Goal: Task Accomplishment & Management: Manage account settings

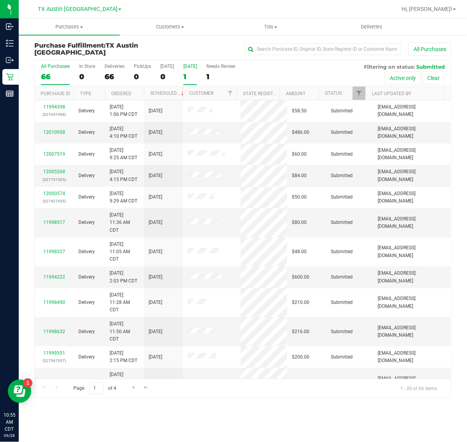
click at [192, 73] on div "1" at bounding box center [190, 76] width 14 height 9
click at [0, 0] on input "Tomorrow 1" at bounding box center [0, 0] width 0 height 0
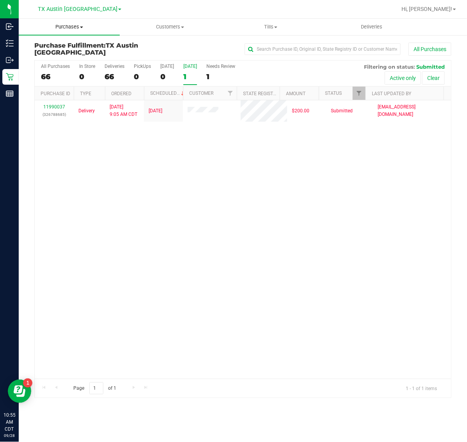
click at [73, 28] on span "Purchases" at bounding box center [69, 26] width 101 height 7
click at [69, 57] on li "Fulfillment" at bounding box center [69, 56] width 101 height 9
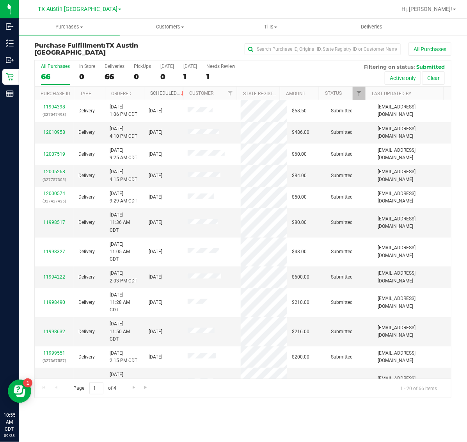
click at [171, 94] on link "Scheduled" at bounding box center [168, 93] width 36 height 5
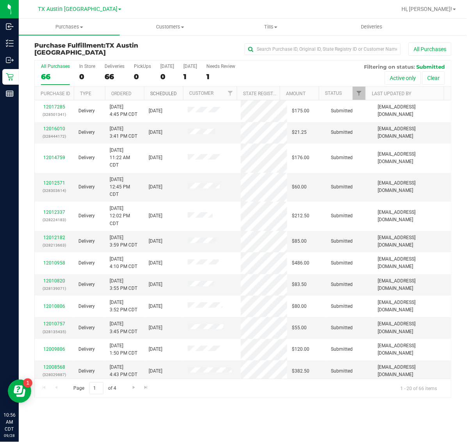
click at [171, 94] on link "Scheduled" at bounding box center [163, 93] width 27 height 5
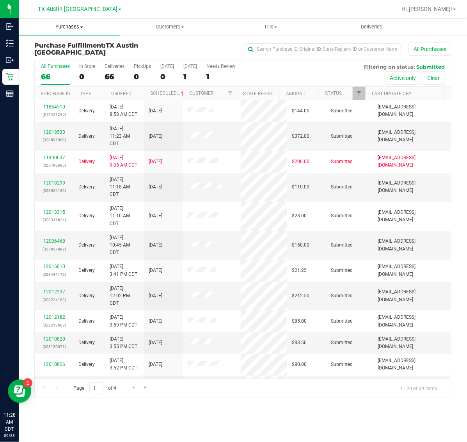
click at [66, 32] on uib-tab-heading "Purchases Summary of purchases Fulfillment All purchases" at bounding box center [69, 27] width 101 height 16
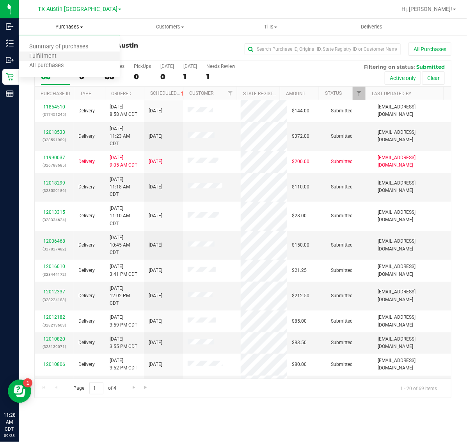
click at [69, 57] on li "Fulfillment" at bounding box center [69, 56] width 101 height 9
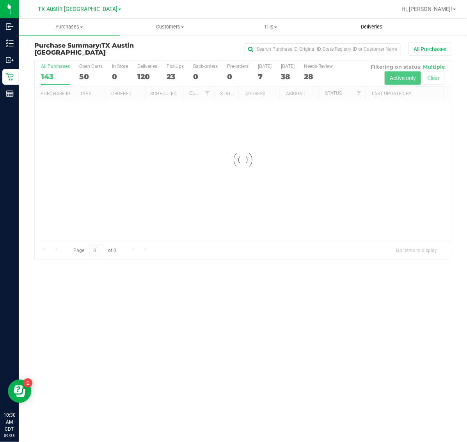
click at [369, 28] on span "Deliveries" at bounding box center [371, 26] width 43 height 7
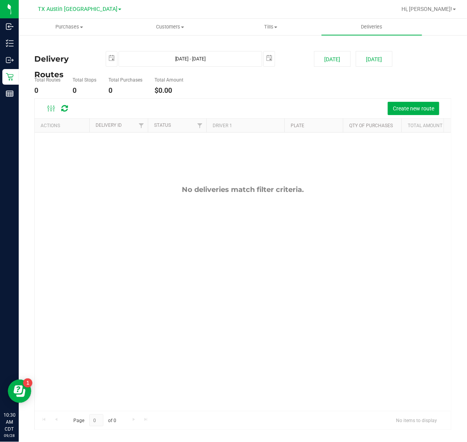
click at [79, 12] on div "TX Austin [GEOGRAPHIC_DATA]" at bounding box center [79, 8] width 83 height 9
click at [79, 9] on span "TX Austin [GEOGRAPHIC_DATA]" at bounding box center [78, 9] width 80 height 7
click at [36, 57] on link "TX South-[GEOGRAPHIC_DATA] Retail" at bounding box center [80, 58] width 114 height 11
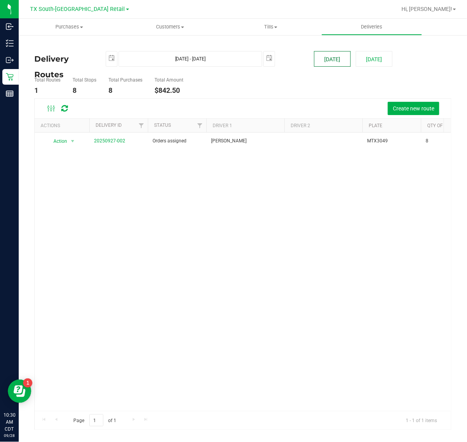
click at [342, 59] on button "[DATE]" at bounding box center [332, 59] width 37 height 16
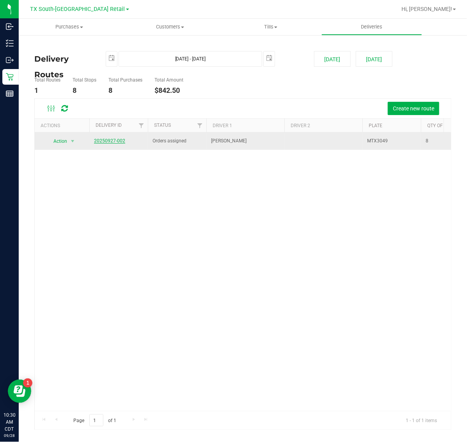
click at [119, 139] on link "20250927-002" at bounding box center [109, 140] width 31 height 5
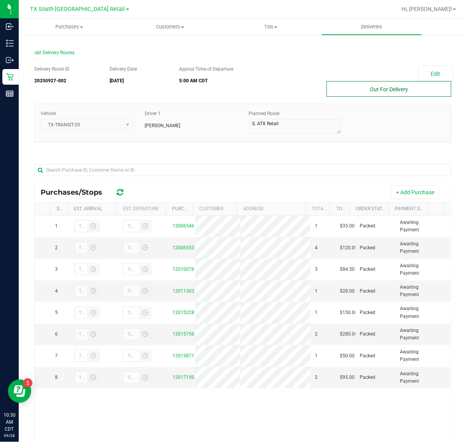
click at [391, 89] on button "Out For Delivery" at bounding box center [389, 89] width 125 height 16
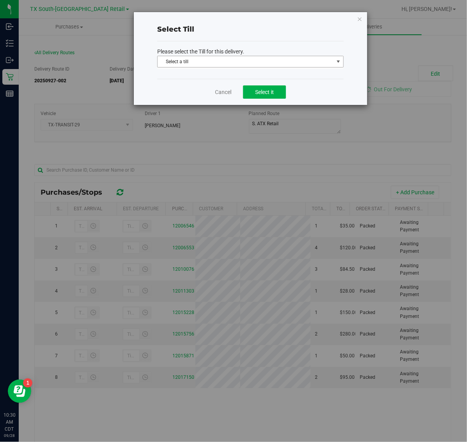
click at [206, 61] on span "Select a till" at bounding box center [246, 61] width 176 height 11
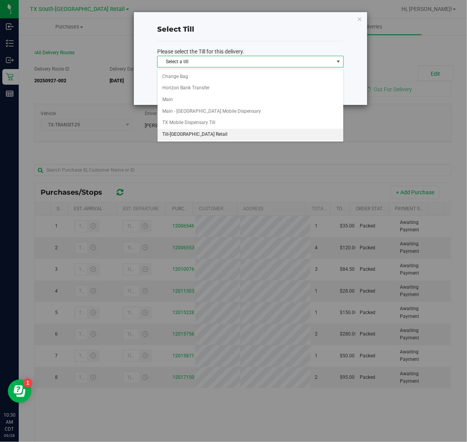
click at [198, 136] on li "Till-[GEOGRAPHIC_DATA] Retail" at bounding box center [251, 135] width 186 height 12
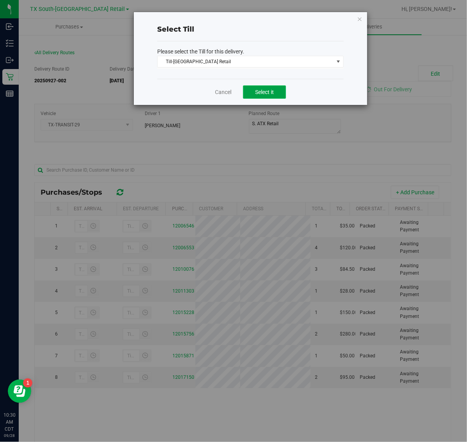
click at [270, 90] on span "Select it" at bounding box center [264, 92] width 19 height 6
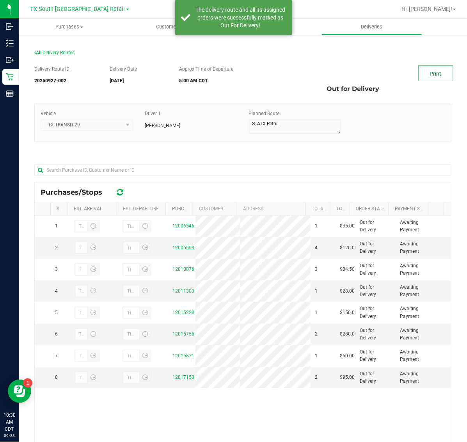
click at [422, 75] on link "Print" at bounding box center [435, 74] width 35 height 16
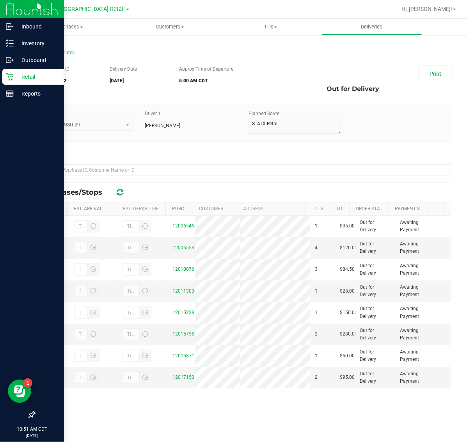
click at [14, 76] on p "Retail" at bounding box center [37, 76] width 47 height 9
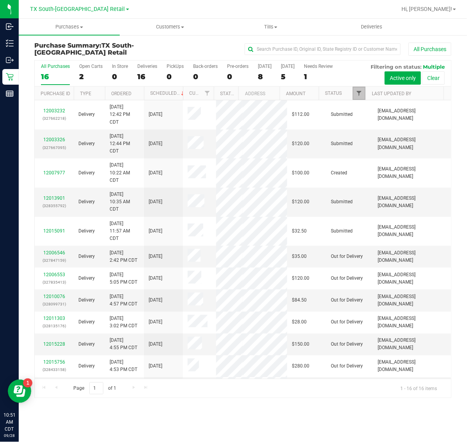
click at [362, 92] on span "Filter" at bounding box center [359, 93] width 6 height 6
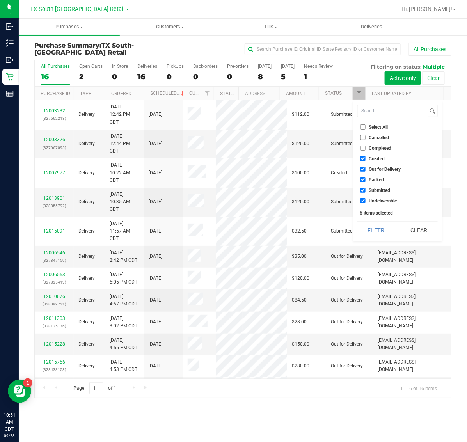
click at [377, 159] on span "Created" at bounding box center [377, 158] width 16 height 5
click at [366, 159] on input "Created" at bounding box center [363, 158] width 5 height 5
checkbox input "false"
drag, startPoint x: 375, startPoint y: 178, endPoint x: 375, endPoint y: 186, distance: 8.2
click at [375, 180] on span "Packed" at bounding box center [376, 180] width 15 height 5
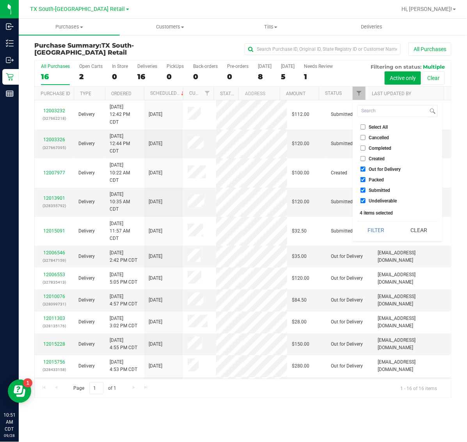
click at [366, 180] on input "Packed" at bounding box center [363, 179] width 5 height 5
checkbox input "false"
click at [375, 188] on span "Submitted" at bounding box center [379, 190] width 21 height 5
click at [366, 188] on input "Submitted" at bounding box center [363, 190] width 5 height 5
checkbox input "false"
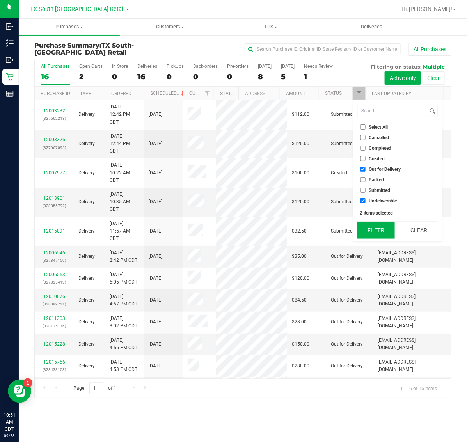
click at [373, 231] on button "Filter" at bounding box center [375, 230] width 37 height 17
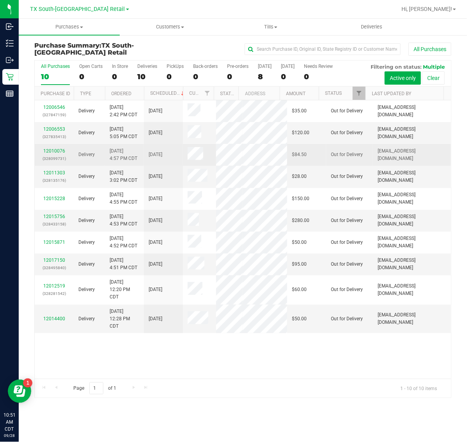
scroll to position [140, 0]
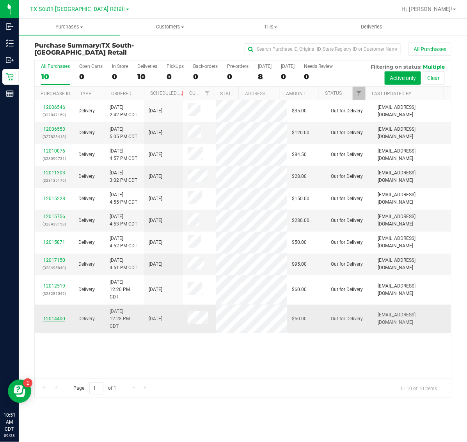
click at [53, 322] on link "12014400" at bounding box center [54, 318] width 22 height 5
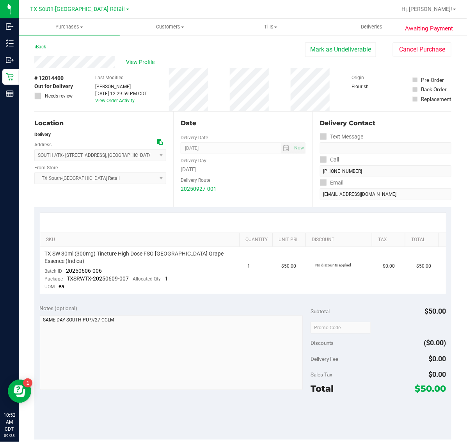
drag, startPoint x: 332, startPoint y: 55, endPoint x: 280, endPoint y: 58, distance: 52.4
click at [332, 55] on button "Mark as Undeliverable" at bounding box center [340, 49] width 71 height 15
click at [330, 52] on button "Mark as Packed" at bounding box center [347, 49] width 59 height 15
click at [318, 52] on button "Send Back to Created" at bounding box center [341, 49] width 69 height 15
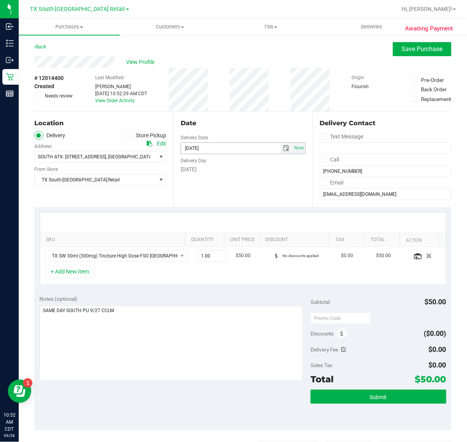
click at [283, 149] on span "select" at bounding box center [286, 148] width 6 height 6
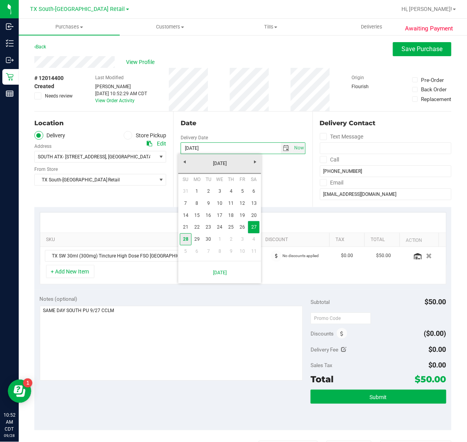
click at [185, 239] on link "28" at bounding box center [185, 239] width 11 height 12
type input "[DATE]"
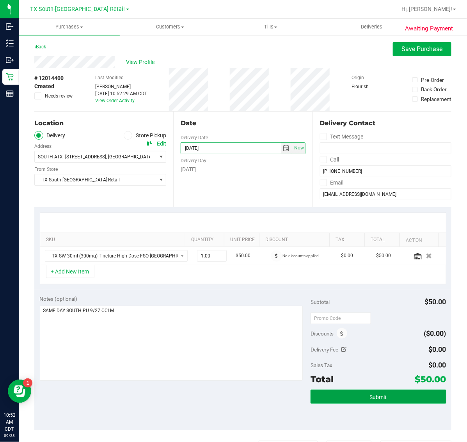
click at [378, 399] on span "Submit" at bounding box center [378, 397] width 17 height 6
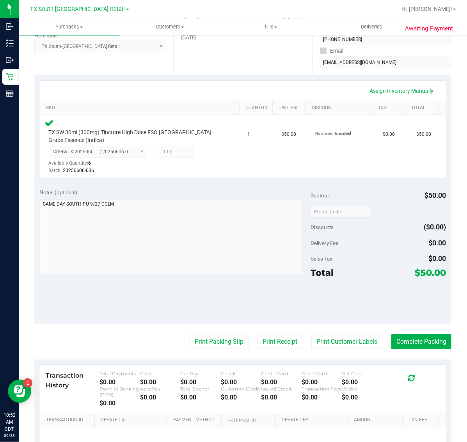
scroll to position [146, 0]
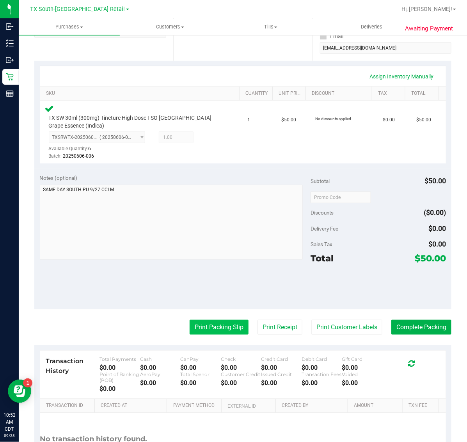
click at [231, 325] on button "Print Packing Slip" at bounding box center [219, 327] width 59 height 15
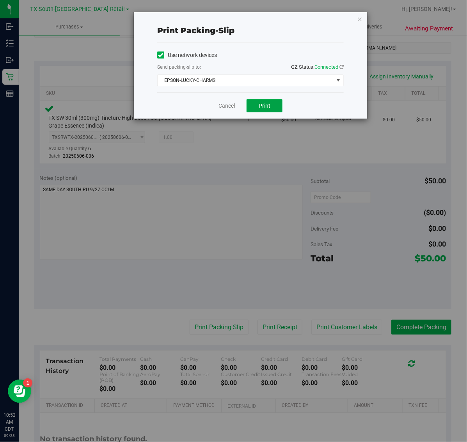
click at [268, 108] on span "Print" at bounding box center [265, 106] width 12 height 6
click at [360, 18] on icon "button" at bounding box center [359, 18] width 5 height 9
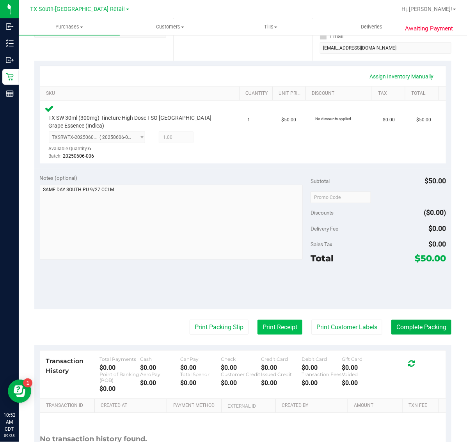
click at [274, 326] on button "Print Receipt" at bounding box center [280, 327] width 45 height 15
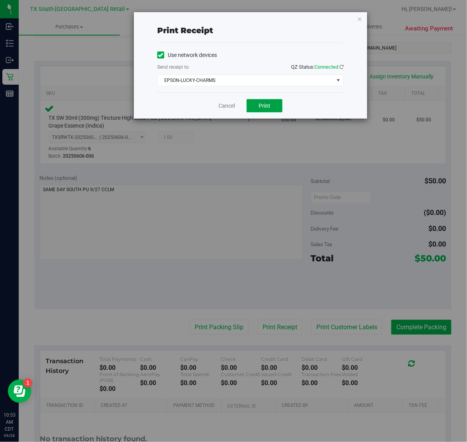
click at [275, 107] on button "Print" at bounding box center [265, 105] width 36 height 13
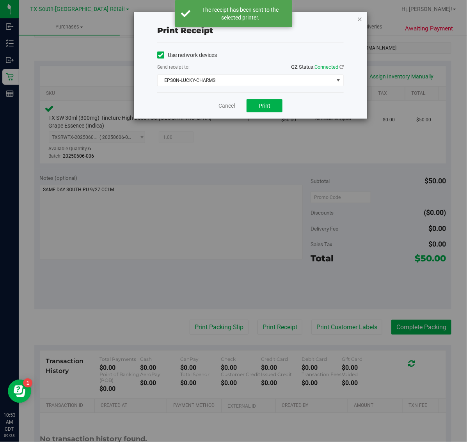
click at [360, 18] on icon "button" at bounding box center [359, 18] width 5 height 9
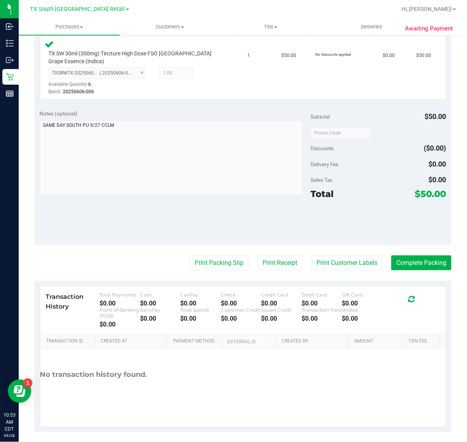
scroll to position [215, 0]
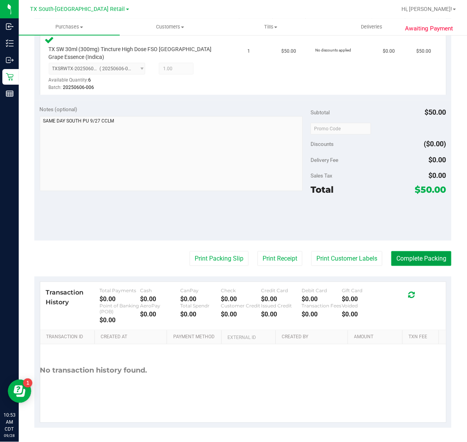
click at [409, 257] on button "Complete Packing" at bounding box center [421, 258] width 60 height 15
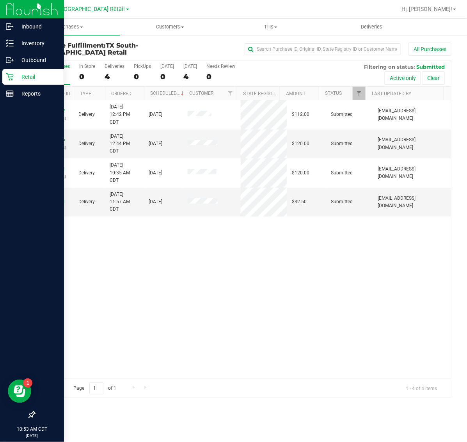
click at [28, 73] on p "Retail" at bounding box center [37, 76] width 47 height 9
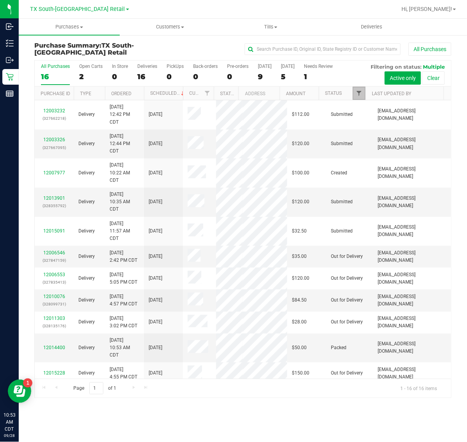
click at [362, 94] on span "Filter" at bounding box center [359, 93] width 6 height 6
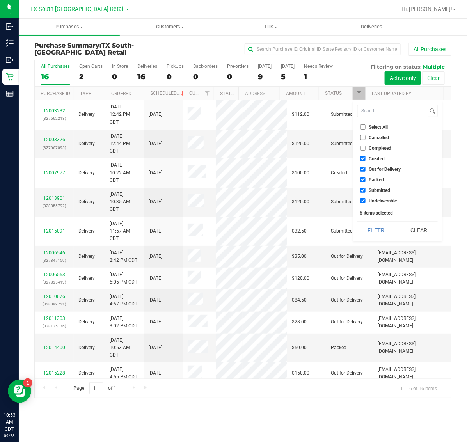
drag, startPoint x: 381, startPoint y: 157, endPoint x: 381, endPoint y: 172, distance: 15.6
click at [381, 158] on span "Created" at bounding box center [377, 158] width 16 height 5
click at [366, 158] on input "Created" at bounding box center [363, 158] width 5 height 5
checkbox input "false"
click at [380, 176] on li "Packed" at bounding box center [397, 180] width 80 height 8
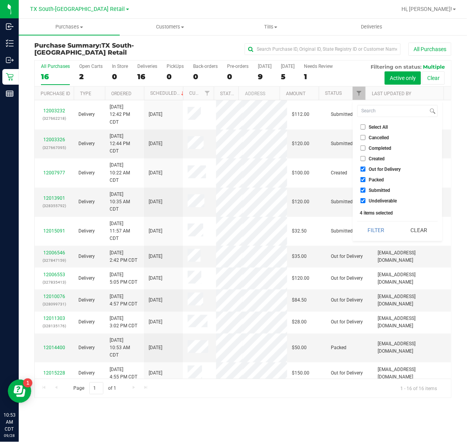
click at [376, 182] on label "Packed" at bounding box center [373, 179] width 24 height 5
click at [366, 182] on input "Packed" at bounding box center [363, 179] width 5 height 5
checkbox input "false"
click at [376, 194] on li "Submitted" at bounding box center [397, 190] width 80 height 8
click at [378, 193] on li "Submitted" at bounding box center [397, 190] width 80 height 8
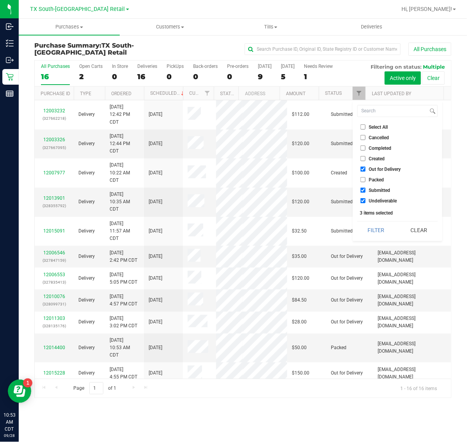
click at [380, 190] on span "Submitted" at bounding box center [379, 190] width 21 height 5
click at [366, 190] on input "Submitted" at bounding box center [363, 190] width 5 height 5
checkbox input "false"
click at [376, 231] on button "Filter" at bounding box center [375, 230] width 37 height 17
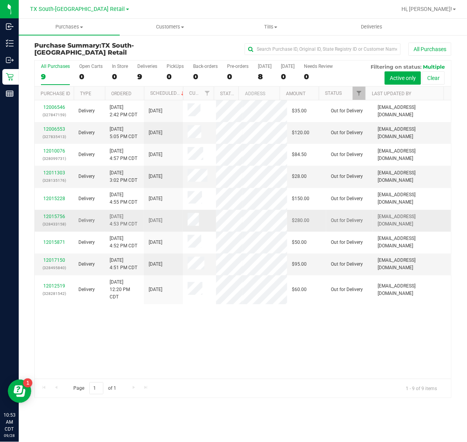
scroll to position [96, 0]
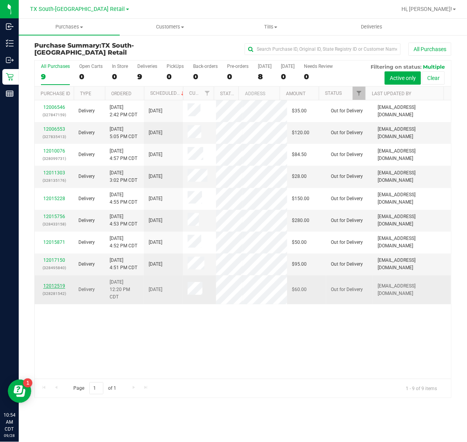
click at [53, 289] on link "12012519" at bounding box center [54, 285] width 22 height 5
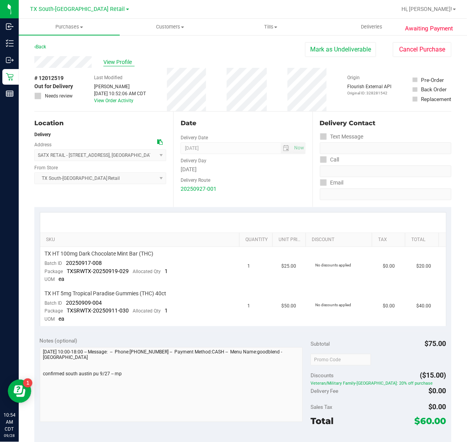
click at [122, 65] on span "View Profile" at bounding box center [118, 62] width 31 height 8
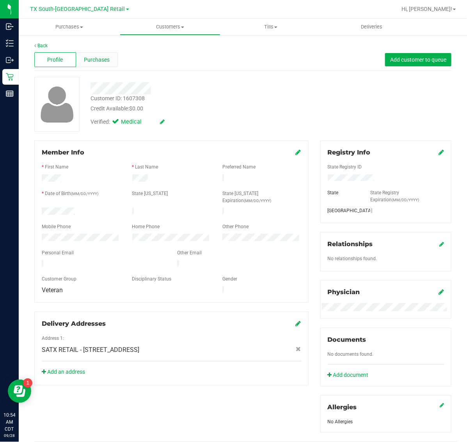
click at [97, 57] on span "Purchases" at bounding box center [97, 60] width 26 height 8
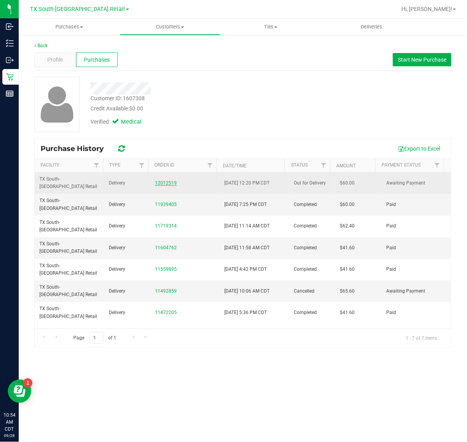
click at [167, 180] on link "12012519" at bounding box center [166, 182] width 22 height 5
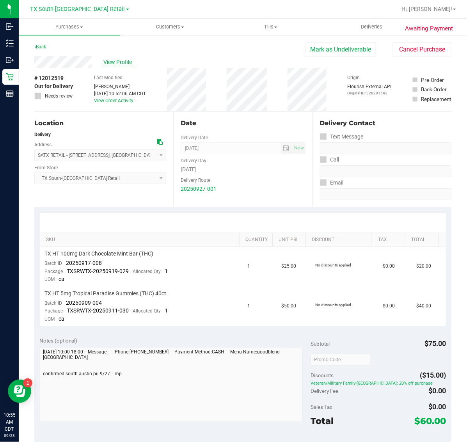
click at [128, 63] on span "View Profile" at bounding box center [118, 62] width 31 height 8
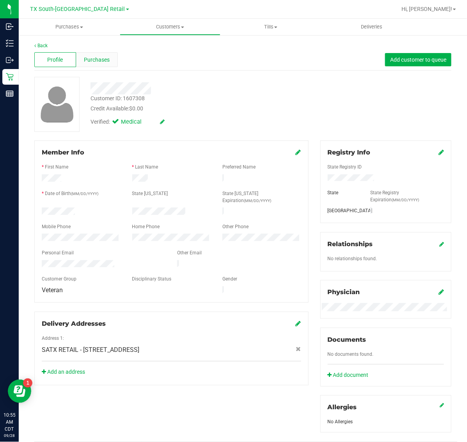
click at [105, 63] on span "Purchases" at bounding box center [97, 60] width 26 height 8
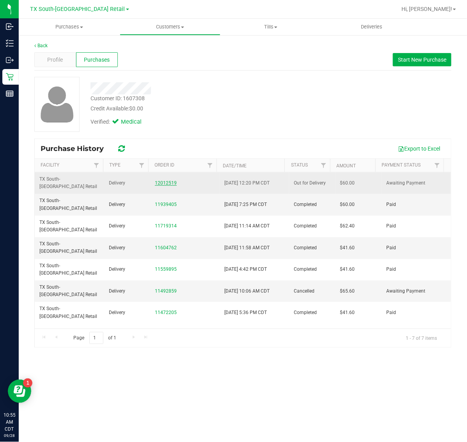
click at [162, 180] on link "12012519" at bounding box center [166, 182] width 22 height 5
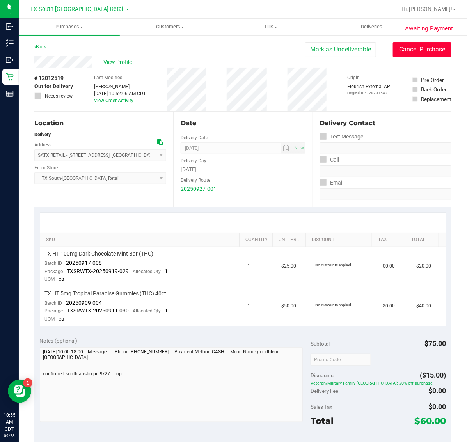
click at [422, 49] on button "Cancel Purchase" at bounding box center [422, 49] width 59 height 15
click at [69, 25] on span "Purchases" at bounding box center [69, 26] width 101 height 7
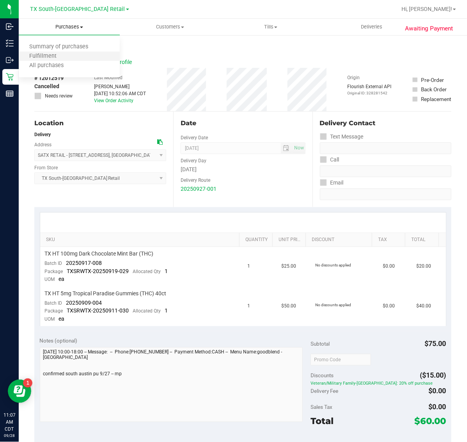
click at [66, 54] on li "Fulfillment" at bounding box center [69, 56] width 101 height 9
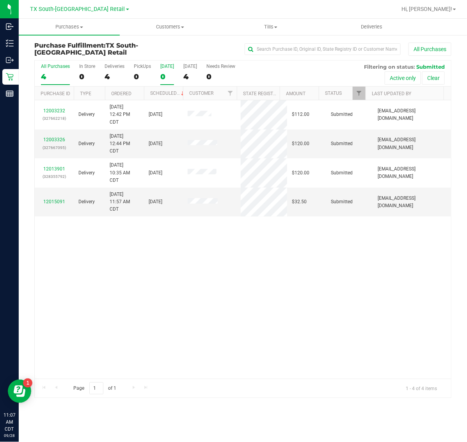
click at [169, 73] on div "0" at bounding box center [167, 76] width 14 height 9
click at [0, 0] on input "[DATE] 0" at bounding box center [0, 0] width 0 height 0
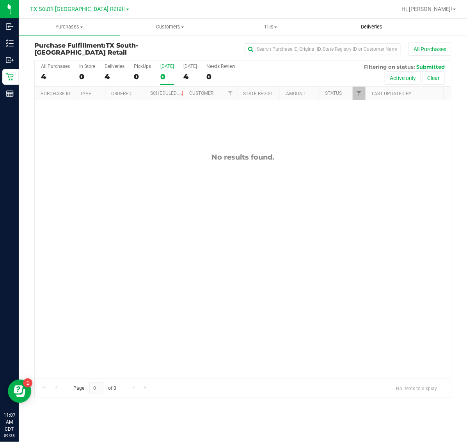
click at [369, 25] on span "Deliveries" at bounding box center [371, 26] width 43 height 7
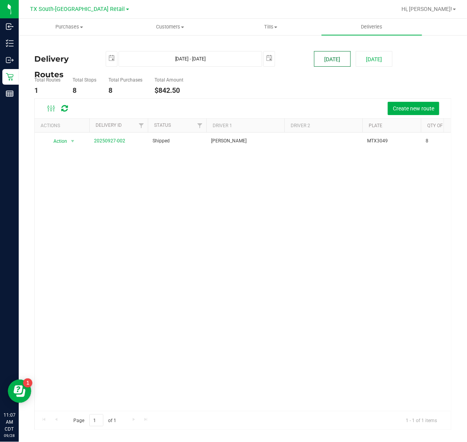
click at [340, 59] on button "[DATE]" at bounding box center [332, 59] width 37 height 16
click at [401, 108] on span "Create new route" at bounding box center [413, 108] width 41 height 6
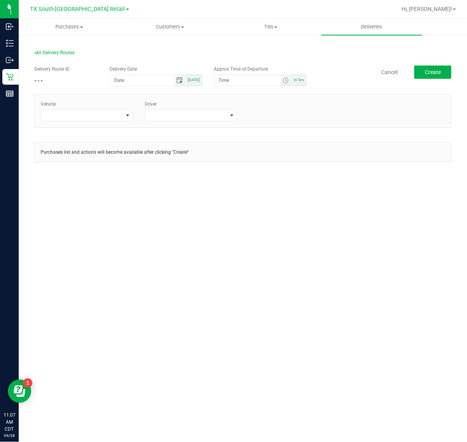
click at [180, 81] on span "Toggle calendar" at bounding box center [179, 80] width 6 height 6
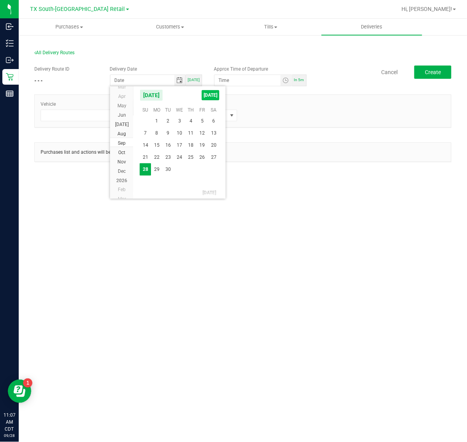
click at [211, 94] on span "[DATE]" at bounding box center [211, 95] width 18 height 10
type input "[DATE]"
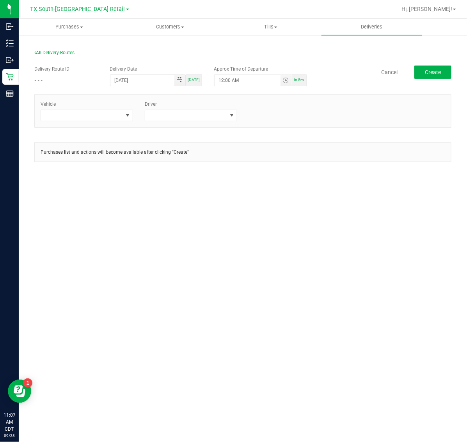
click at [297, 82] on span "In 5m" at bounding box center [299, 80] width 10 height 4
type input "11:12 AM"
click at [104, 118] on span at bounding box center [82, 115] width 82 height 11
click at [186, 109] on div "Driver" at bounding box center [191, 111] width 104 height 21
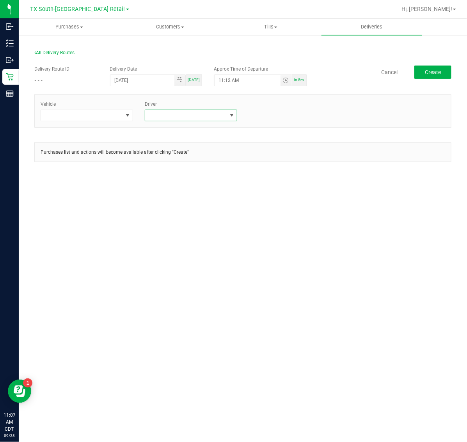
click at [187, 110] on span at bounding box center [186, 115] width 82 height 11
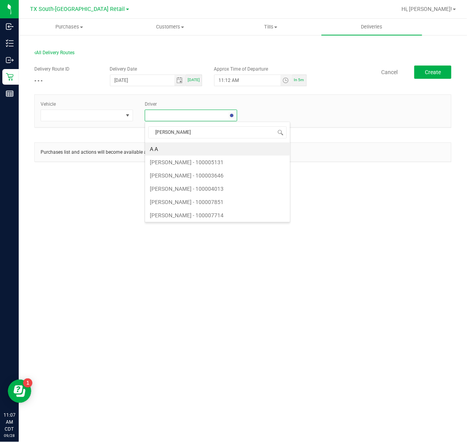
type input "[PERSON_NAME]"
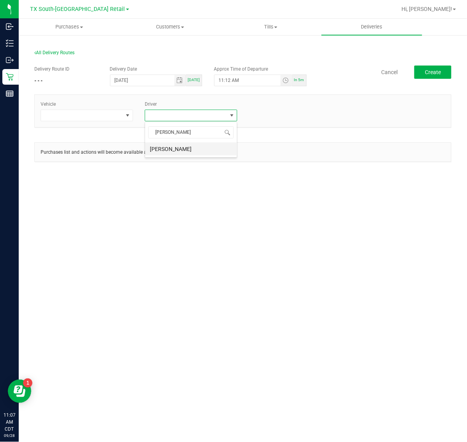
click at [178, 152] on li "[PERSON_NAME]" at bounding box center [191, 148] width 92 height 13
click at [256, 110] on link "+ Add Driver" at bounding box center [262, 112] width 26 height 5
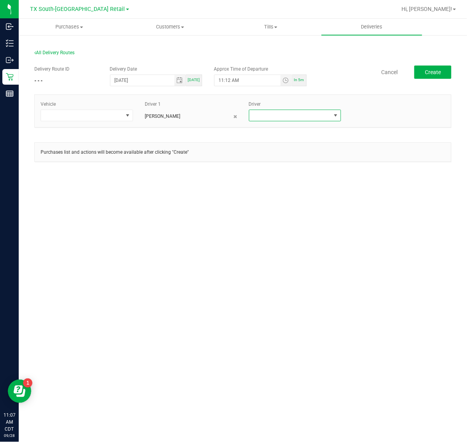
click at [267, 114] on span at bounding box center [290, 115] width 82 height 11
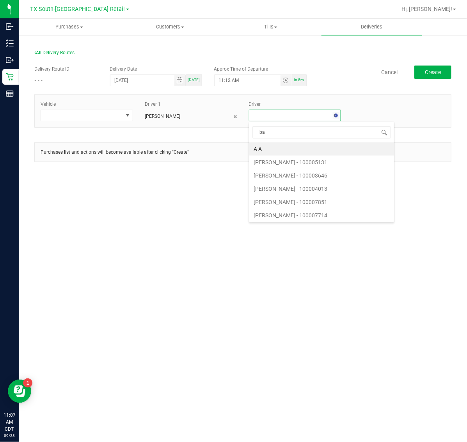
type input "bat"
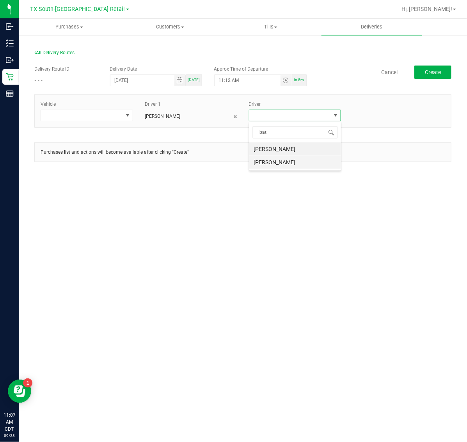
click at [283, 166] on li "[PERSON_NAME]" at bounding box center [295, 162] width 92 height 13
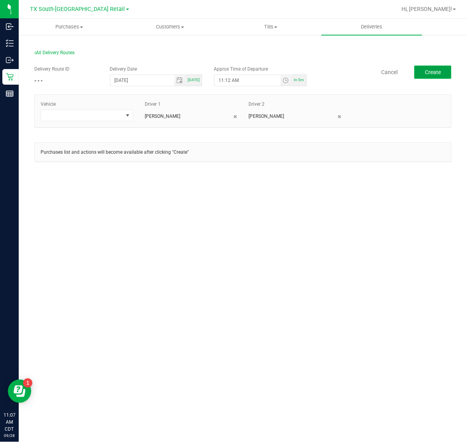
click at [426, 69] on span "Create" at bounding box center [433, 72] width 16 height 6
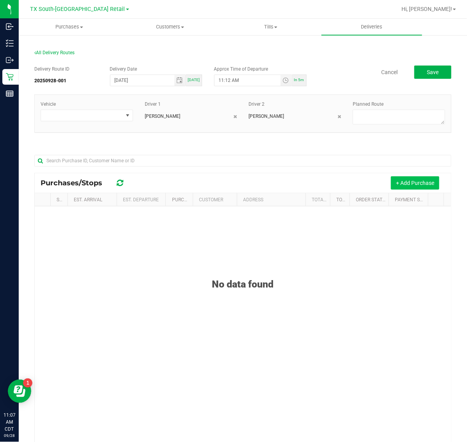
click at [397, 184] on button "+ Add Purchase" at bounding box center [415, 182] width 48 height 13
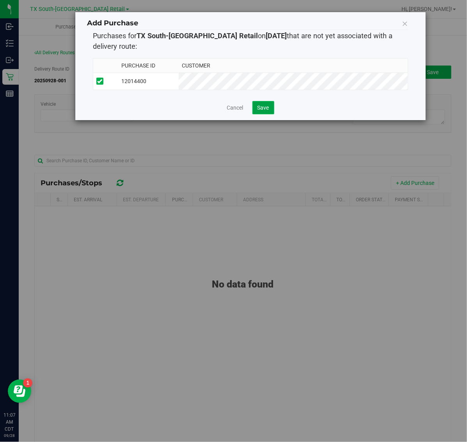
click at [264, 114] on button "Save" at bounding box center [263, 107] width 22 height 13
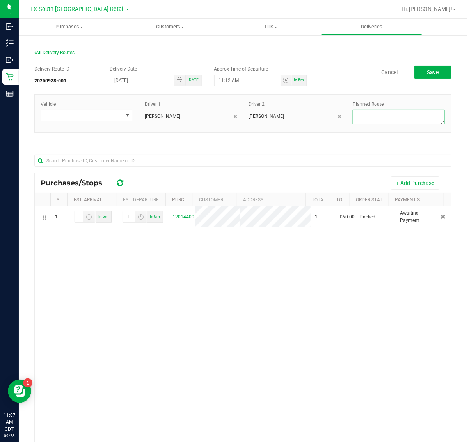
click at [391, 119] on textarea at bounding box center [399, 117] width 92 height 15
type textarea "Same days"
click at [417, 70] on button "Save" at bounding box center [432, 72] width 37 height 13
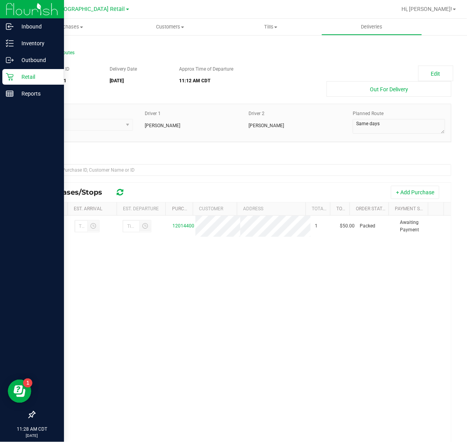
click at [11, 75] on icon at bounding box center [10, 77] width 8 height 8
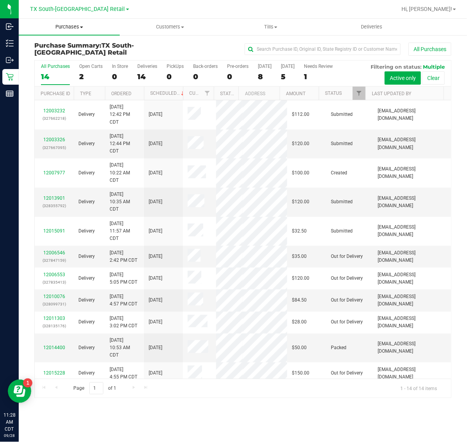
click at [63, 30] on span "Purchases" at bounding box center [69, 26] width 101 height 7
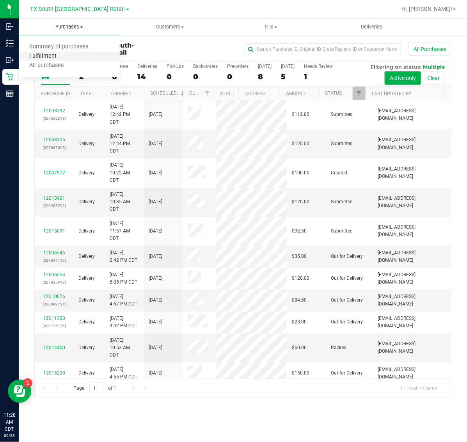
click at [63, 57] on span "Fulfillment" at bounding box center [43, 56] width 48 height 7
